Goal: Navigation & Orientation: Find specific page/section

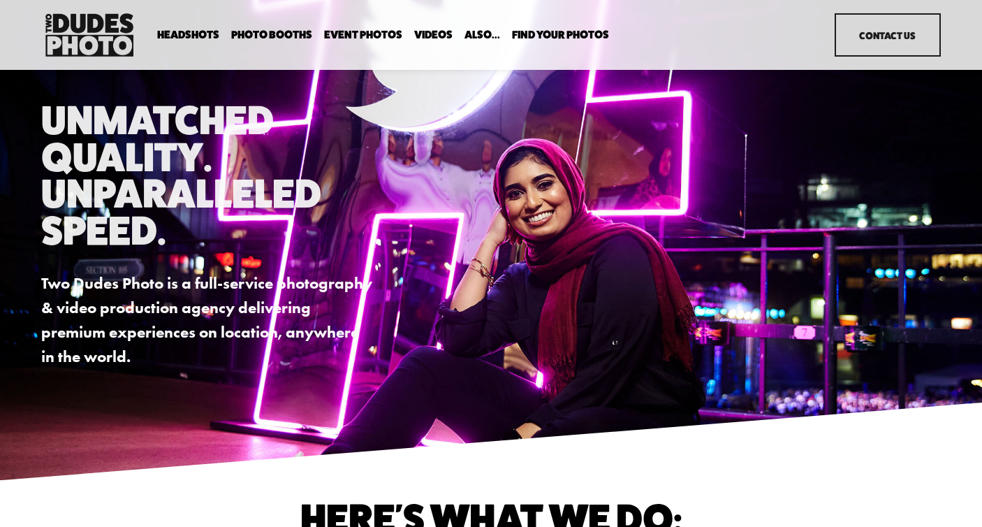
click at [206, 31] on span "Headshots" at bounding box center [188, 34] width 62 height 11
click at [0, 0] on span "Expo Headshots" at bounding box center [0, 0] width 0 height 0
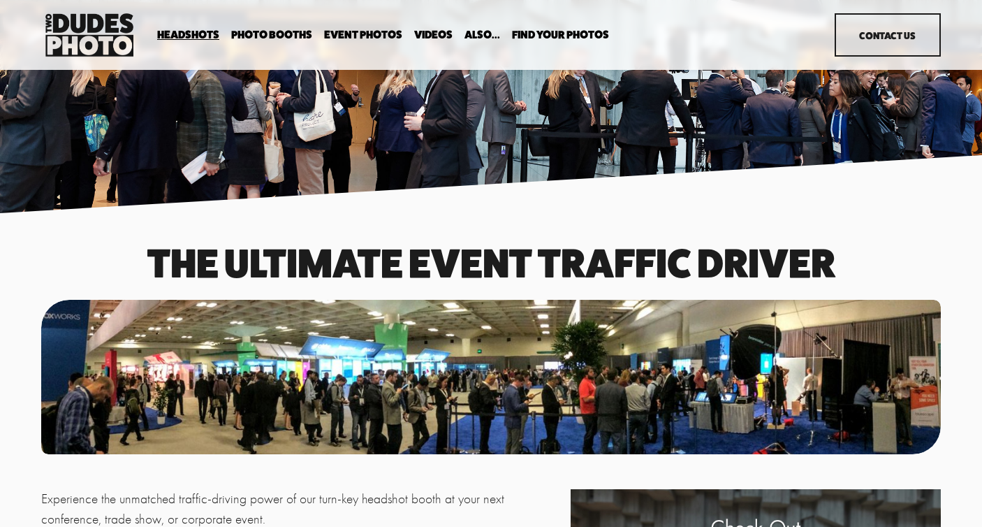
click at [0, 0] on span "Drop-In Headshot Sessions" at bounding box center [0, 0] width 0 height 0
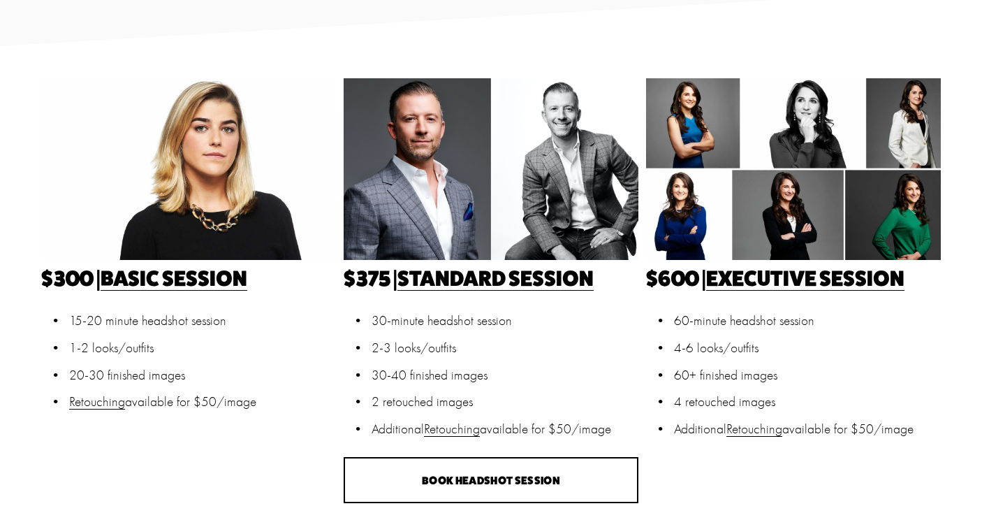
scroll to position [372, 0]
